Goal: Task Accomplishment & Management: Manage account settings

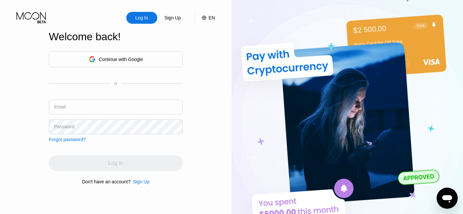
type input "[EMAIL_ADDRESS][DOMAIN_NAME]"
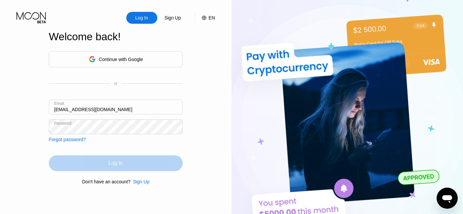
click at [108, 166] on div "Log In" at bounding box center [115, 163] width 15 height 7
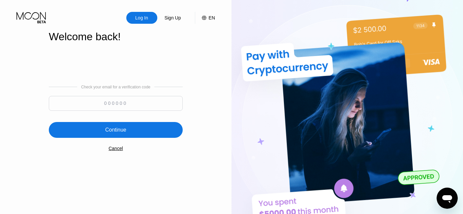
click at [95, 103] on input at bounding box center [116, 103] width 134 height 15
paste input "575371"
type input "575371"
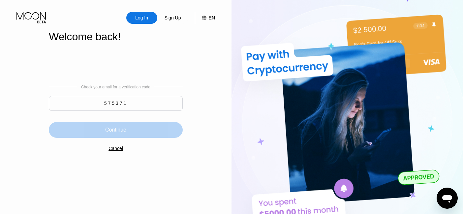
click at [132, 133] on div "Continue" at bounding box center [116, 130] width 134 height 16
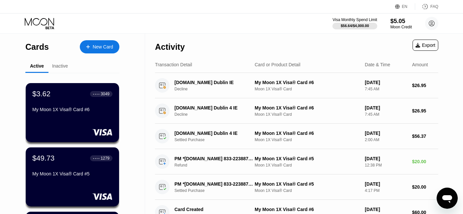
click at [76, 167] on div "$49.73 ● ● ● ● 1279 My Moon 1X Visa® Card #5" at bounding box center [72, 166] width 80 height 25
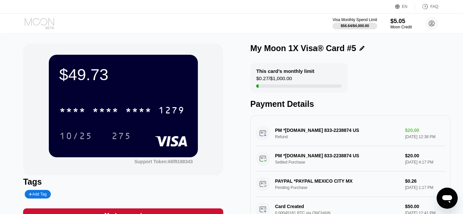
click at [47, 25] on icon at bounding box center [40, 24] width 31 height 12
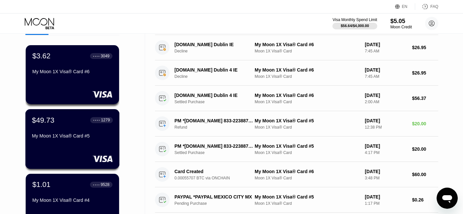
scroll to position [35, 0]
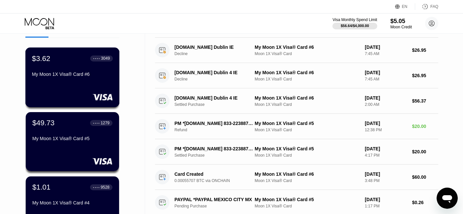
click at [83, 80] on div "$3.62 ● ● ● ● 3049 My Moon 1X Visa® Card #6" at bounding box center [72, 77] width 94 height 60
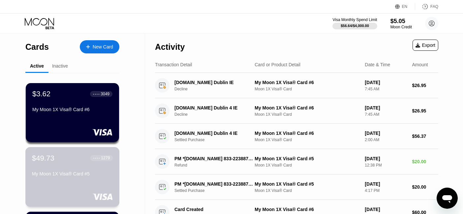
click at [64, 156] on div "$49.73 ● ● ● ● 1279" at bounding box center [72, 158] width 81 height 9
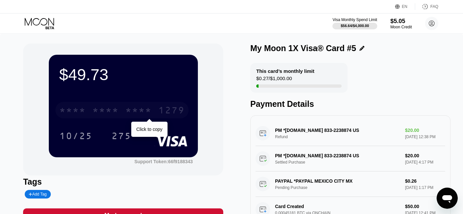
click at [135, 116] on div "* * * *" at bounding box center [138, 111] width 26 height 11
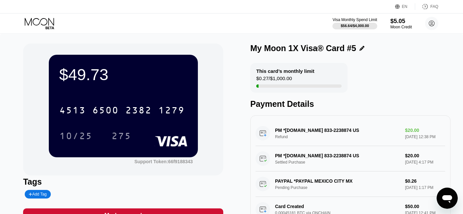
click at [0, 90] on div "$49.73 4513 6500 2382 1279 10/25 275 Support Token: 66f9188343 Tags Add Tag Mar…" at bounding box center [231, 141] width 463 height 214
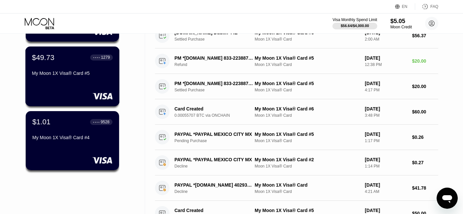
scroll to position [100, 0]
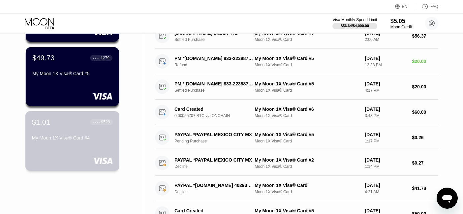
click at [49, 141] on div "My Moon 1X Visa® Card #4" at bounding box center [72, 139] width 81 height 8
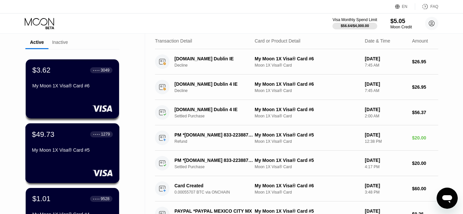
scroll to position [23, 0]
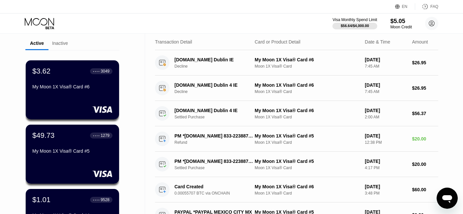
click at [210, 23] on div "Visa Monthly Spend Limit $56.64 / $4,000.00 $5.05 Moon Credit [EMAIL_ADDRESS][D…" at bounding box center [231, 24] width 463 height 20
